Goal: Information Seeking & Learning: Learn about a topic

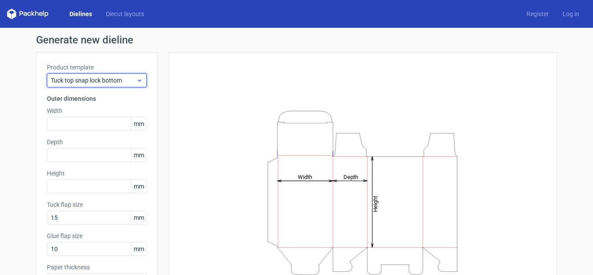
click at [110, 81] on span "Tuck top snap lock bottom" at bounding box center [93, 80] width 85 height 9
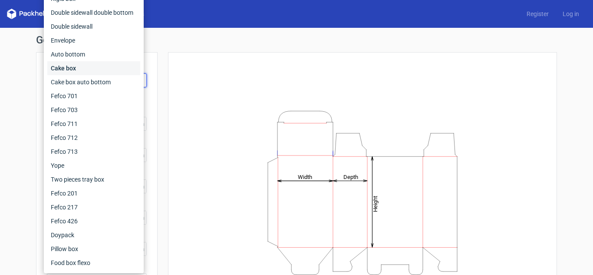
click at [74, 69] on div "Cake box" at bounding box center [93, 68] width 93 height 14
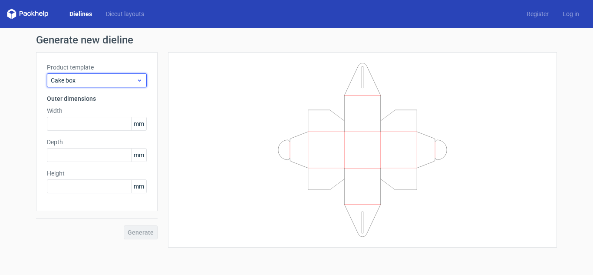
click at [83, 78] on span "Cake box" at bounding box center [93, 80] width 85 height 9
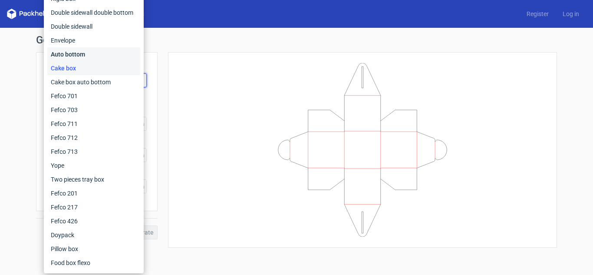
click at [79, 54] on div "Auto bottom" at bounding box center [93, 54] width 93 height 14
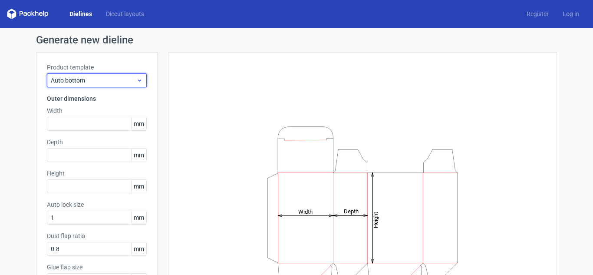
click at [95, 81] on span "Auto bottom" at bounding box center [93, 80] width 85 height 9
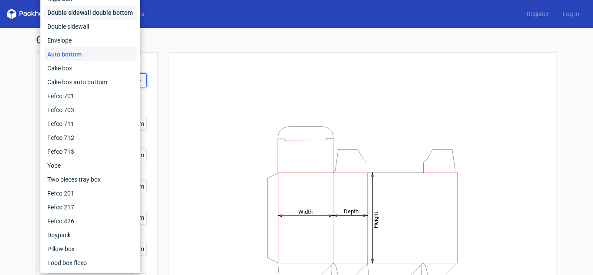
click at [85, 15] on div "Double sidewall double bottom" at bounding box center [90, 13] width 93 height 14
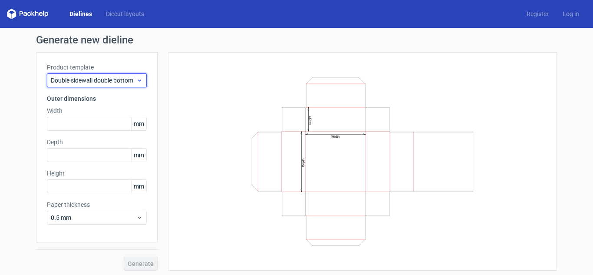
click at [92, 82] on span "Double sidewall double bottom" at bounding box center [93, 80] width 85 height 9
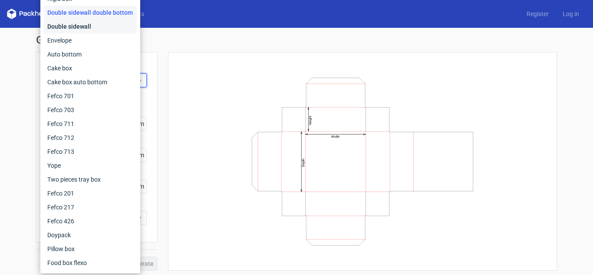
click at [74, 27] on div "Double sidewall" at bounding box center [90, 27] width 93 height 14
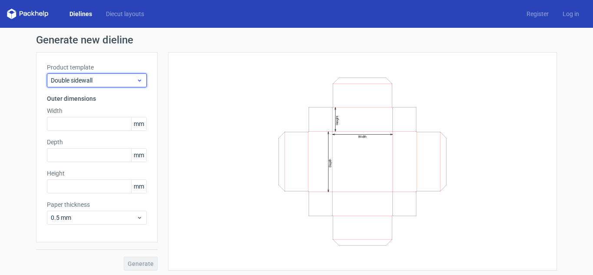
click at [112, 85] on div "Double sidewall" at bounding box center [97, 80] width 100 height 14
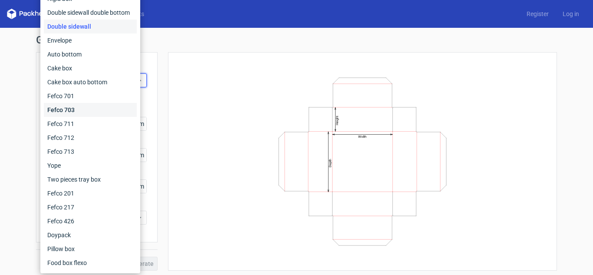
click at [87, 108] on div "Fefco 703" at bounding box center [90, 110] width 93 height 14
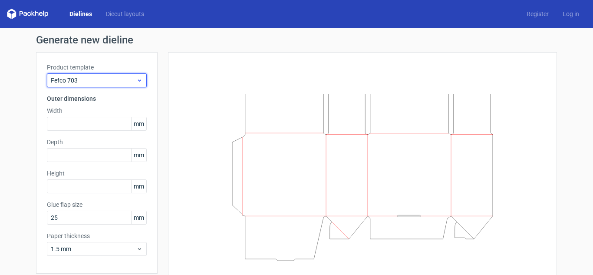
click at [112, 76] on div "Fefco 703" at bounding box center [97, 80] width 100 height 14
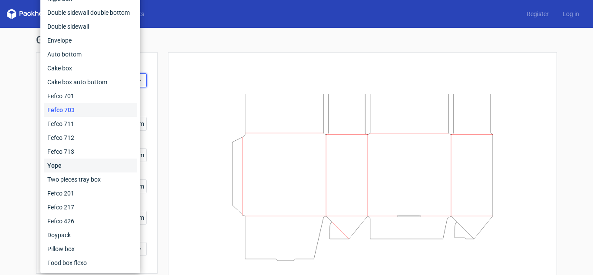
click at [82, 163] on div "Yope" at bounding box center [90, 165] width 93 height 14
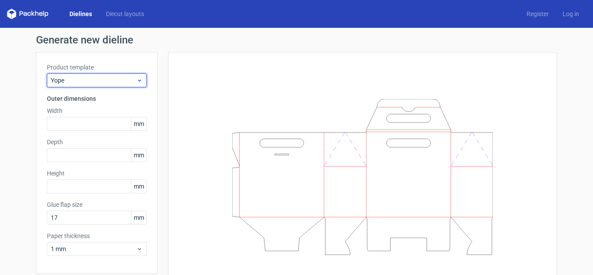
click at [107, 82] on span "Yope" at bounding box center [93, 80] width 85 height 9
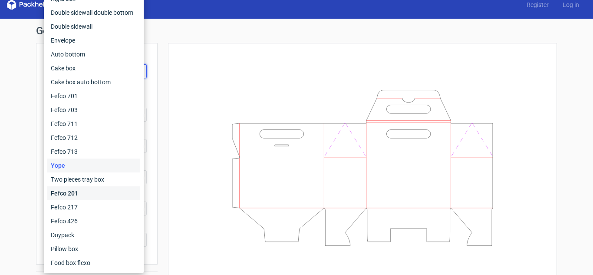
scroll to position [34, 0]
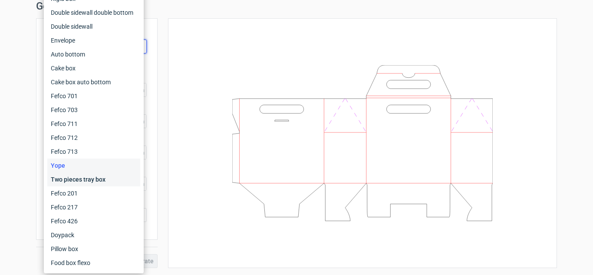
click at [85, 178] on div "Two pieces tray box" at bounding box center [93, 179] width 93 height 14
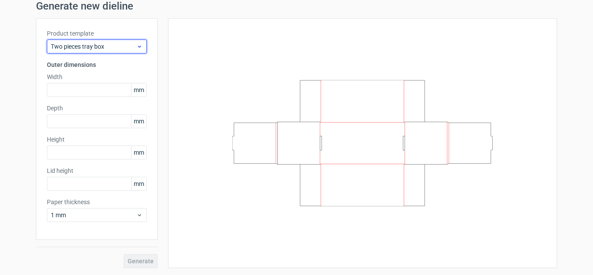
click at [92, 52] on div "Two pieces tray box" at bounding box center [97, 46] width 100 height 14
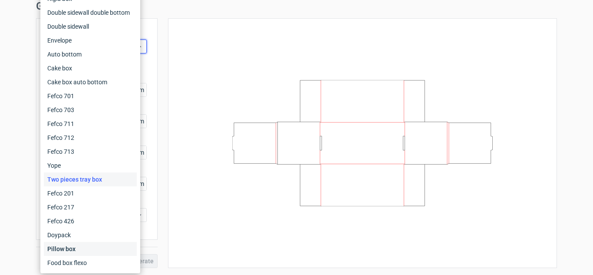
click at [82, 246] on div "Pillow box" at bounding box center [90, 249] width 93 height 14
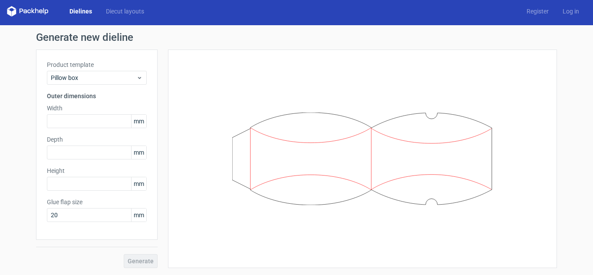
scroll to position [3, 0]
click at [97, 77] on span "Pillow box" at bounding box center [93, 77] width 85 height 9
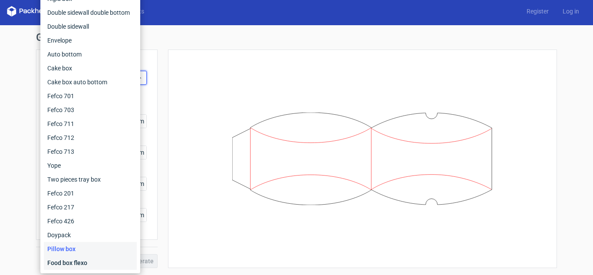
click at [60, 264] on div "Food box flexo" at bounding box center [90, 263] width 93 height 14
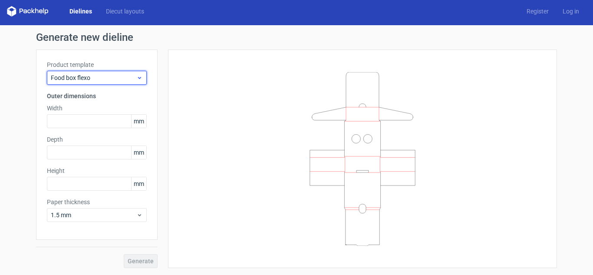
click at [89, 75] on span "Food box flexo" at bounding box center [93, 77] width 85 height 9
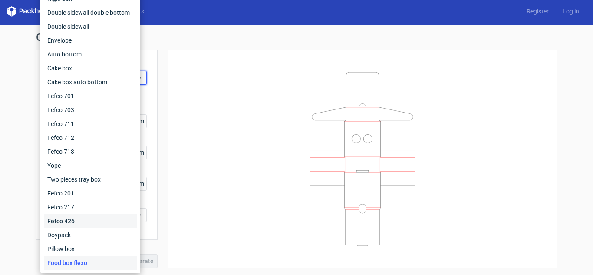
click at [82, 216] on div "Fefco 426" at bounding box center [90, 221] width 93 height 14
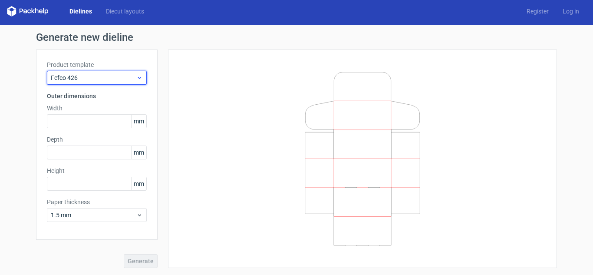
click at [89, 72] on div "Fefco 426" at bounding box center [97, 78] width 100 height 14
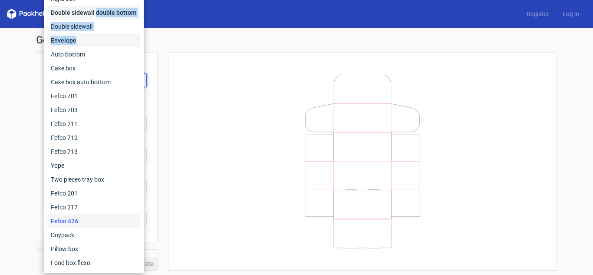
drag, startPoint x: 95, startPoint y: 14, endPoint x: 123, endPoint y: 43, distance: 40.8
click at [120, 43] on div "Fefco 427 Reverse tuck end Tuck top snap lock bottom Sleeve Rigid box Double si…" at bounding box center [93, 102] width 93 height 333
click at [123, 43] on div "Envelope" at bounding box center [93, 40] width 93 height 14
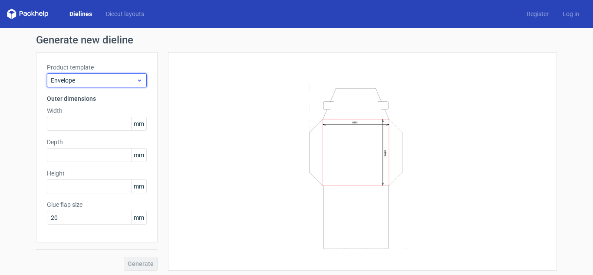
click at [100, 83] on span "Envelope" at bounding box center [93, 80] width 85 height 9
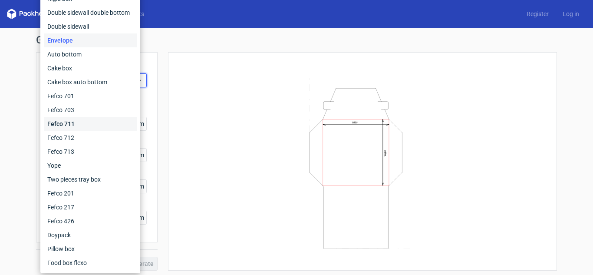
click at [76, 122] on div "Fefco 711" at bounding box center [90, 124] width 93 height 14
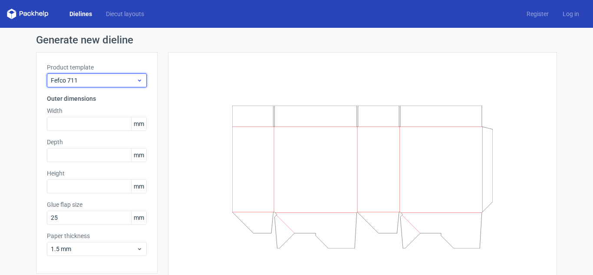
click at [85, 77] on span "Fefco 711" at bounding box center [93, 80] width 85 height 9
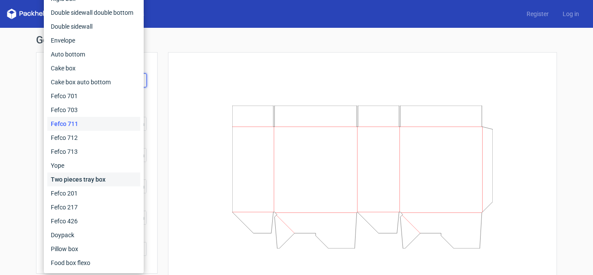
scroll to position [34, 0]
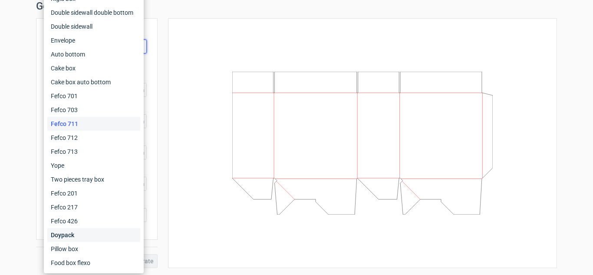
click at [70, 236] on div "Doypack" at bounding box center [93, 235] width 93 height 14
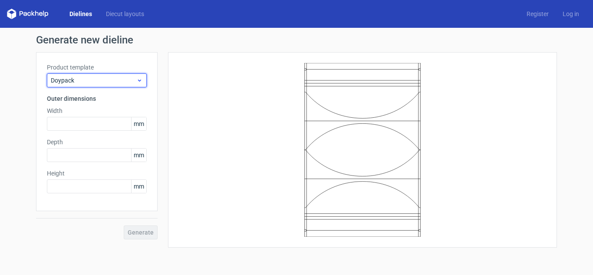
click at [94, 81] on span "Doypack" at bounding box center [93, 80] width 85 height 9
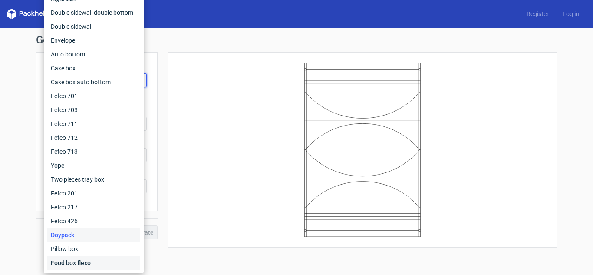
click at [75, 259] on div "Food box flexo" at bounding box center [93, 263] width 93 height 14
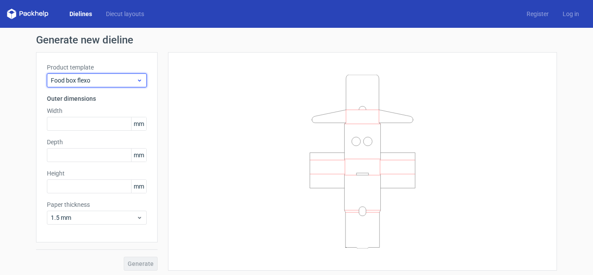
click at [89, 82] on span "Food box flexo" at bounding box center [93, 80] width 85 height 9
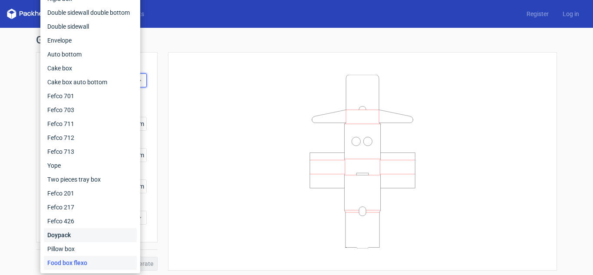
click at [79, 232] on div "Doypack" at bounding box center [90, 235] width 93 height 14
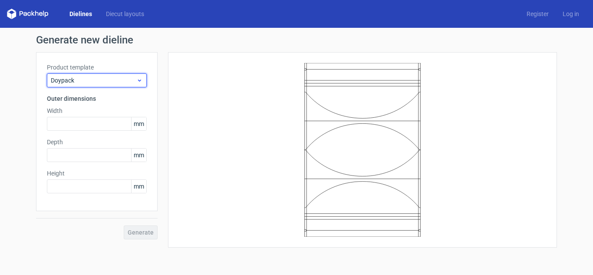
click at [100, 80] on span "Doypack" at bounding box center [93, 80] width 85 height 9
